Goal: Task Accomplishment & Management: Manage account settings

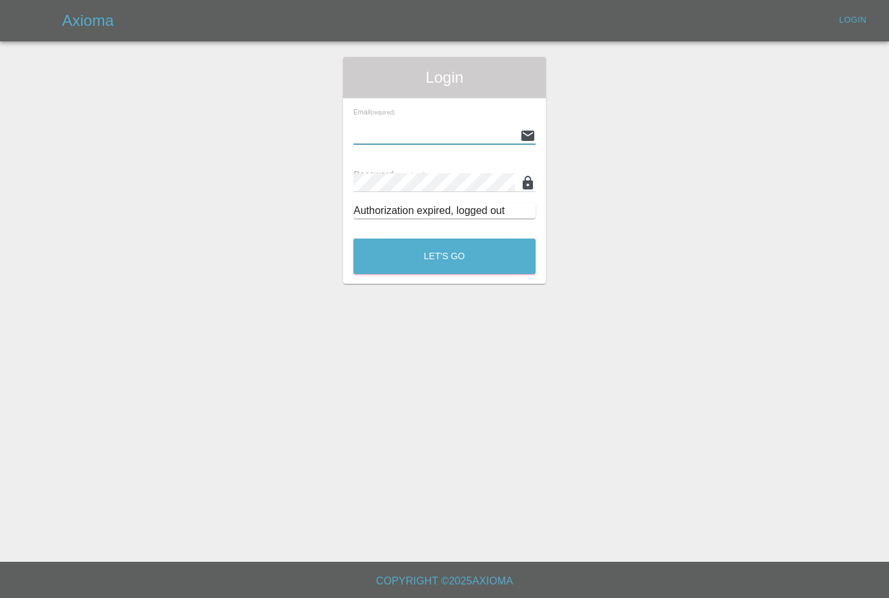
type input "[PERSON_NAME][EMAIL_ADDRESS][PERSON_NAME][DOMAIN_NAME]"
click at [445, 256] on button "Let's Go" at bounding box center [445, 257] width 182 height 36
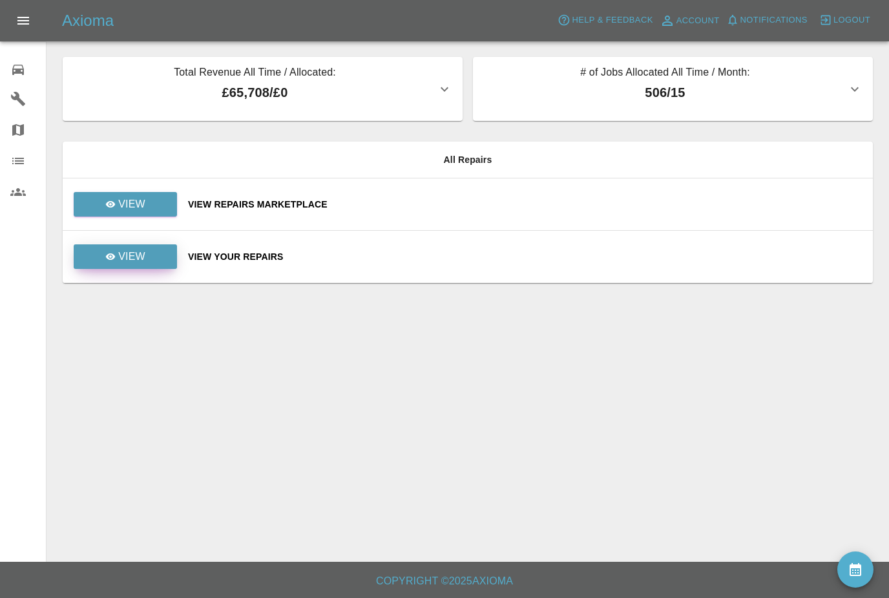
click at [105, 256] on link "View" at bounding box center [125, 256] width 103 height 25
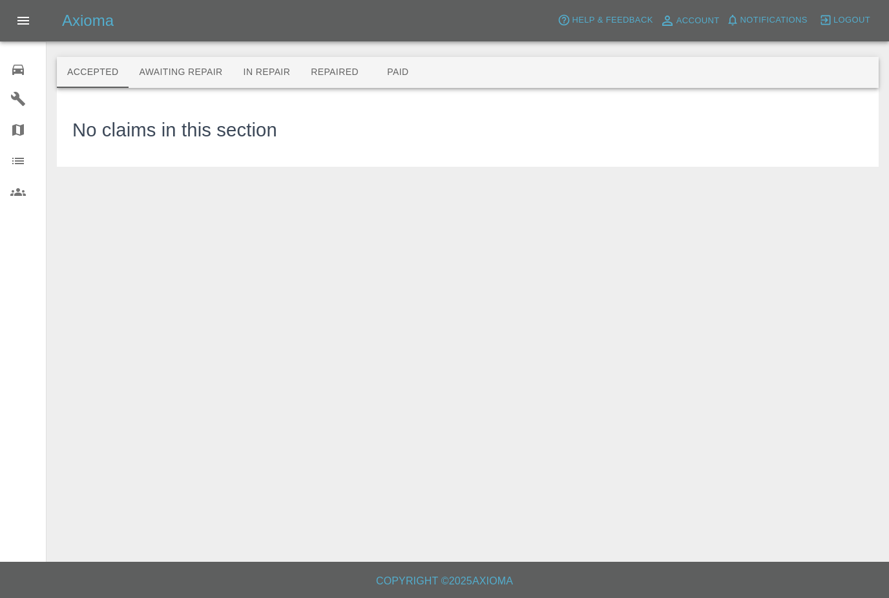
click at [171, 72] on button "Awaiting Repair" at bounding box center [181, 72] width 104 height 31
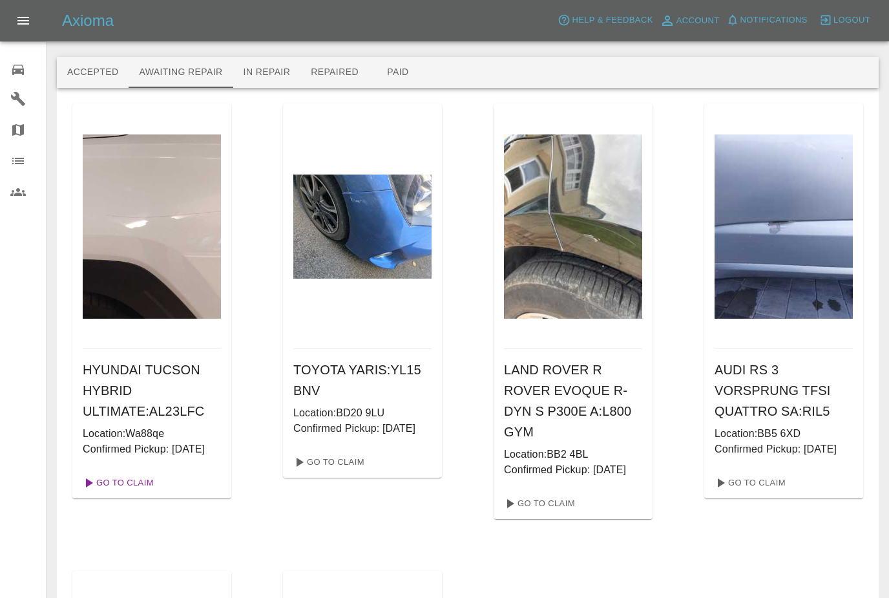
click at [108, 493] on link "Go To Claim" at bounding box center [118, 483] width 80 height 21
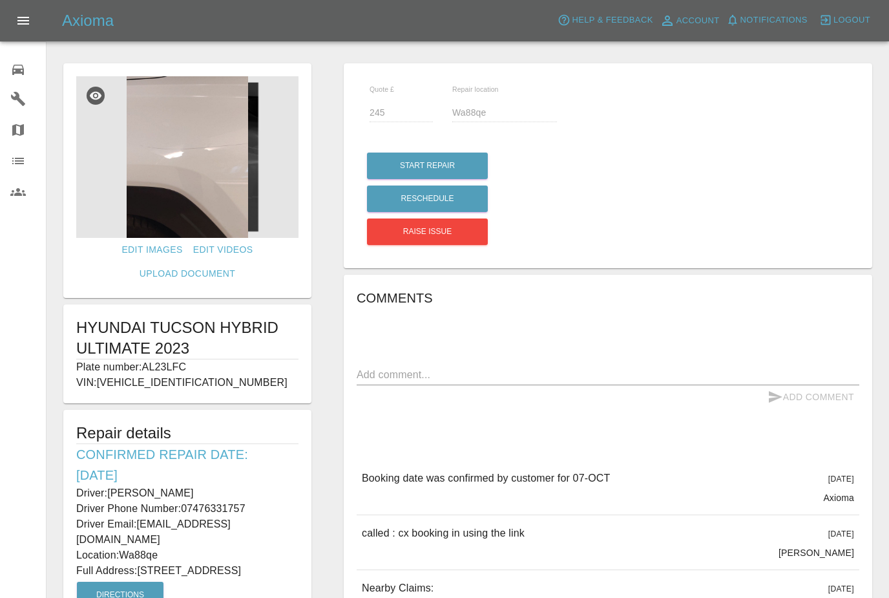
click at [166, 178] on img at bounding box center [187, 157] width 222 height 162
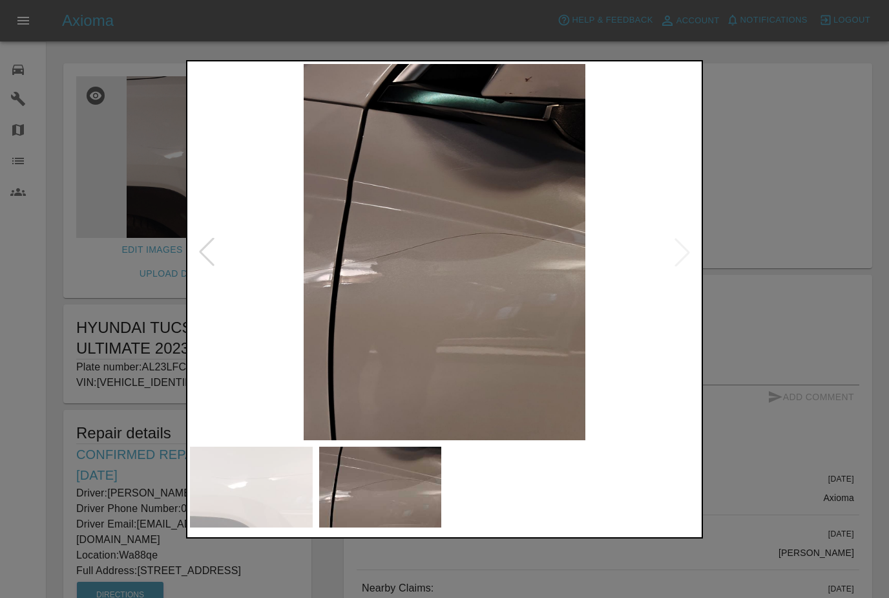
click at [125, 296] on div at bounding box center [444, 299] width 889 height 598
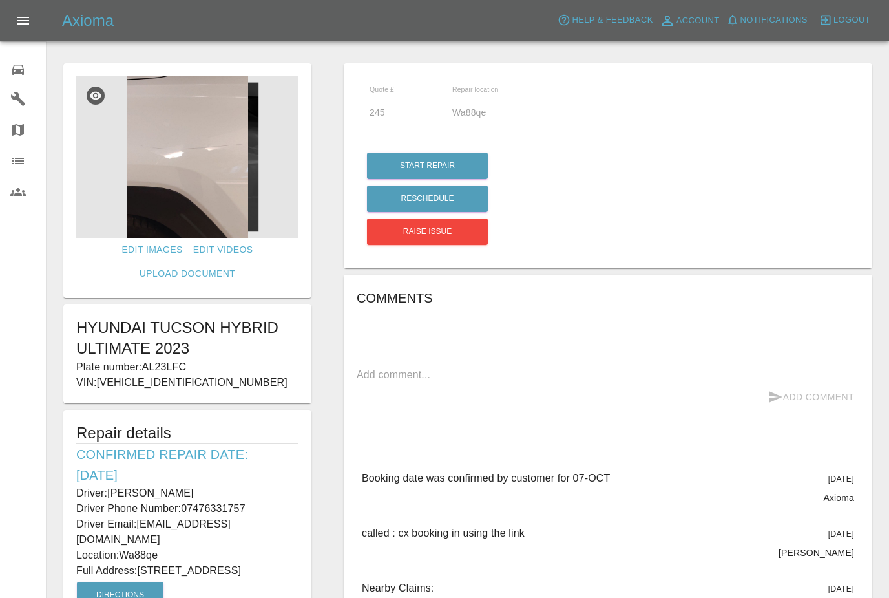
click at [139, 196] on img at bounding box center [187, 157] width 222 height 162
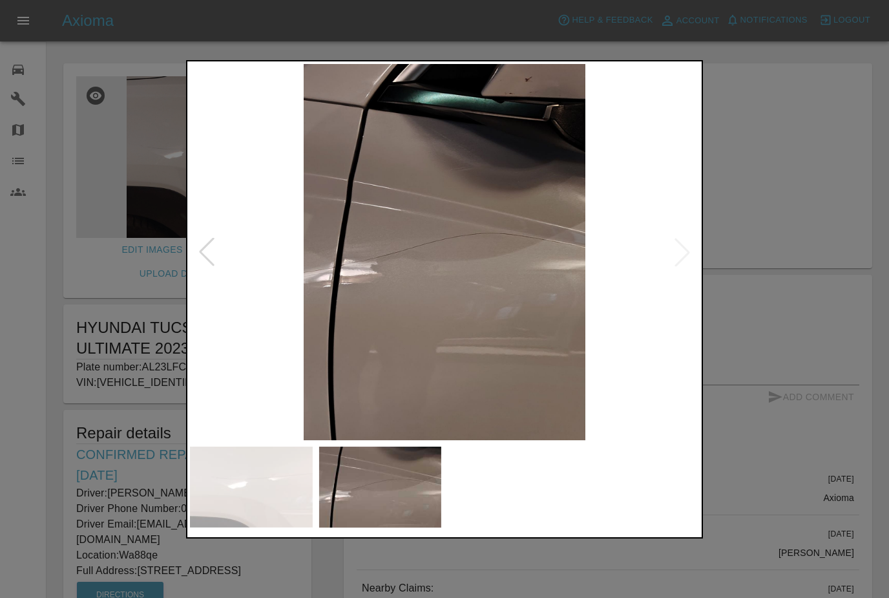
click at [151, 349] on div at bounding box center [444, 299] width 889 height 598
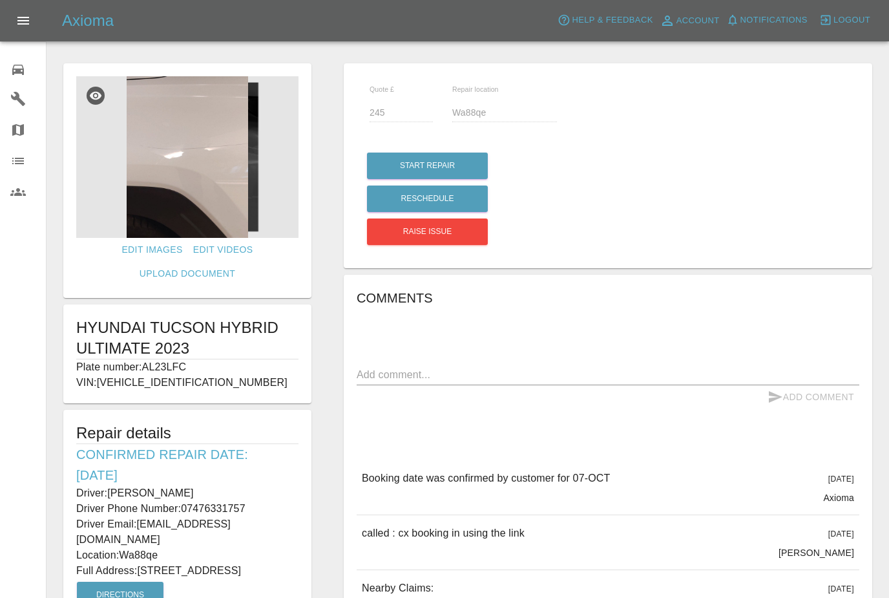
click at [14, 68] on icon at bounding box center [18, 70] width 16 height 16
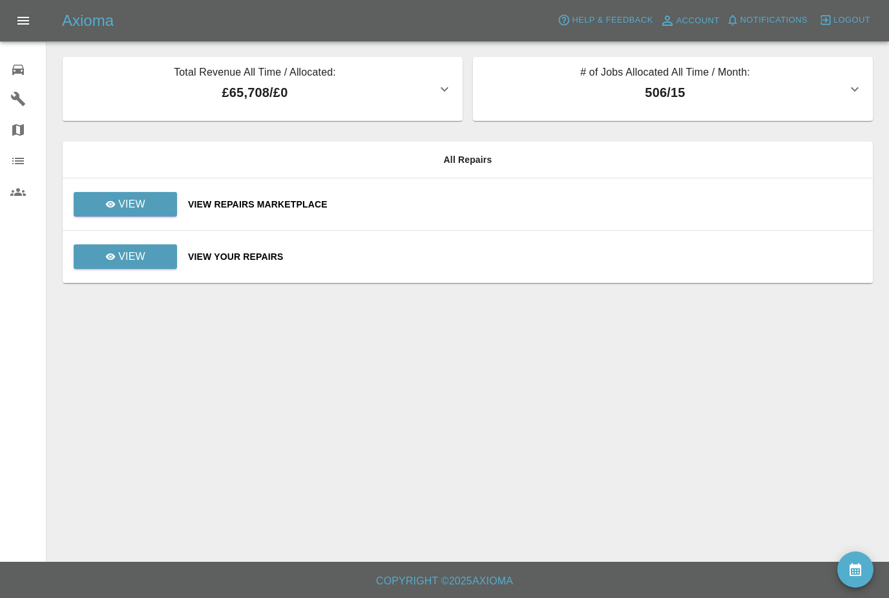
click at [340, 3] on div "Axioma Help & Feedback Account Notifications 0 Logout" at bounding box center [444, 20] width 889 height 41
